Goal: Task Accomplishment & Management: Manage account settings

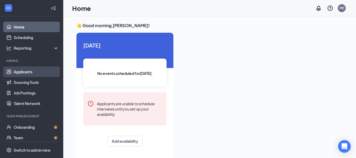
click at [25, 70] on link "Applicants" at bounding box center [36, 71] width 45 height 11
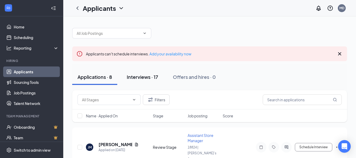
click at [140, 78] on div "Interviews · 17" at bounding box center [142, 76] width 31 height 7
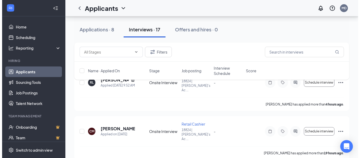
scroll to position [53, 0]
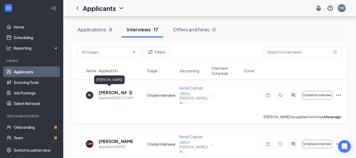
click at [111, 90] on h5 "[PERSON_NAME]" at bounding box center [113, 93] width 28 height 6
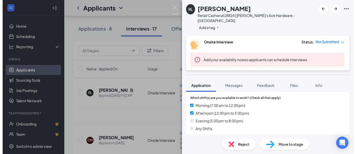
scroll to position [132, 0]
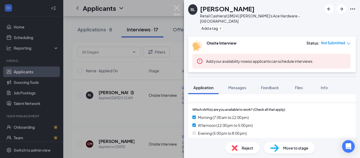
click at [178, 7] on img at bounding box center [176, 10] width 7 height 10
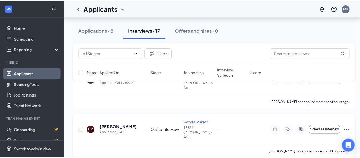
scroll to position [79, 0]
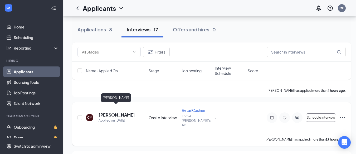
click at [109, 112] on h5 "[PERSON_NAME]" at bounding box center [117, 115] width 36 height 6
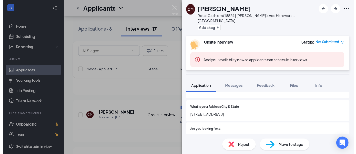
scroll to position [26, 0]
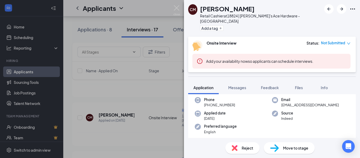
click at [128, 91] on div "CM [PERSON_NAME] Retail Cashier at 18824 | [PERSON_NAME]'s Ace Hardware - Moon …" at bounding box center [180, 79] width 360 height 158
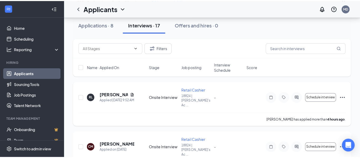
scroll to position [26, 0]
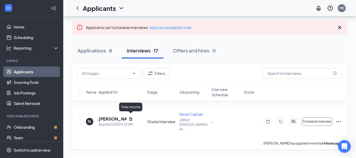
click at [132, 117] on icon "Document" at bounding box center [131, 119] width 4 height 4
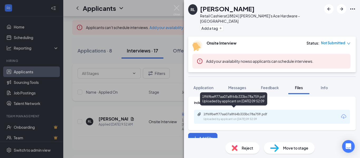
scroll to position [2, 0]
click at [256, 112] on div "1ff69beff77aa07a8f64b333bc78a759.pdf Uploaded by applicant on [DATE] 09:52:09" at bounding box center [239, 116] width 85 height 9
